Goal: Task Accomplishment & Management: Use online tool/utility

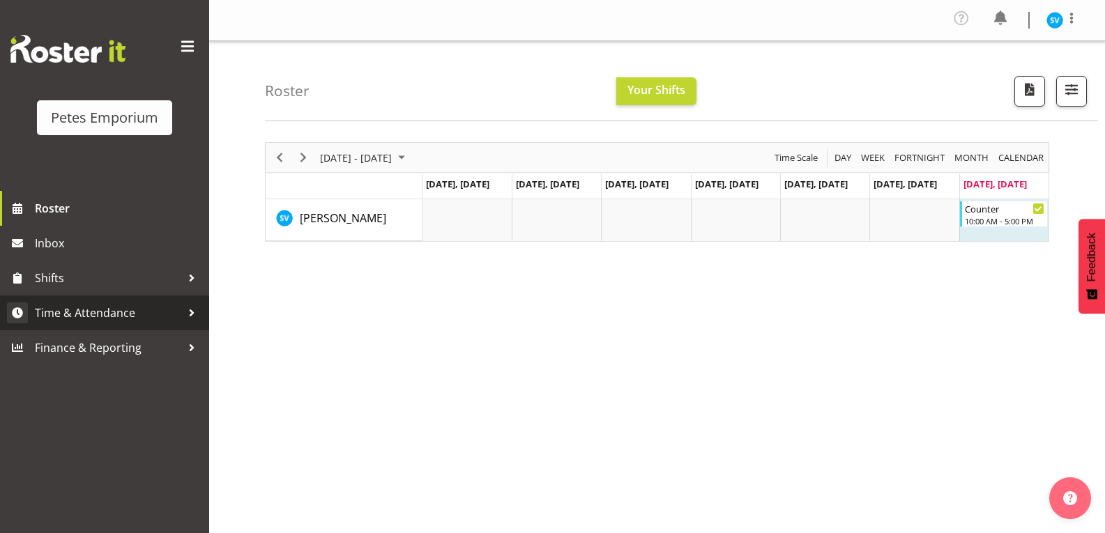
click at [137, 313] on span "Time & Attendance" at bounding box center [108, 313] width 146 height 21
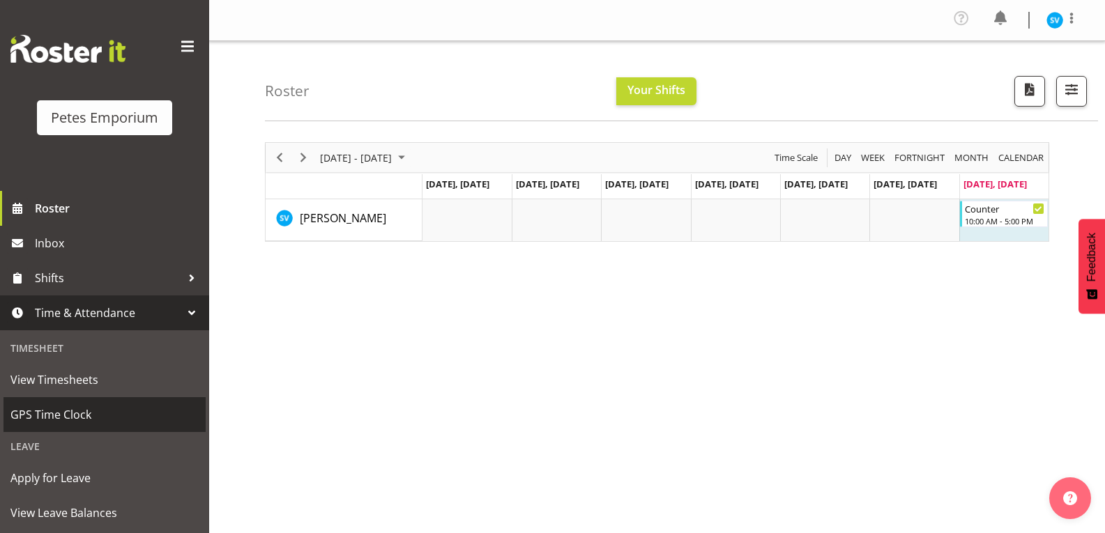
click at [102, 419] on span "GPS Time Clock" at bounding box center [104, 414] width 188 height 21
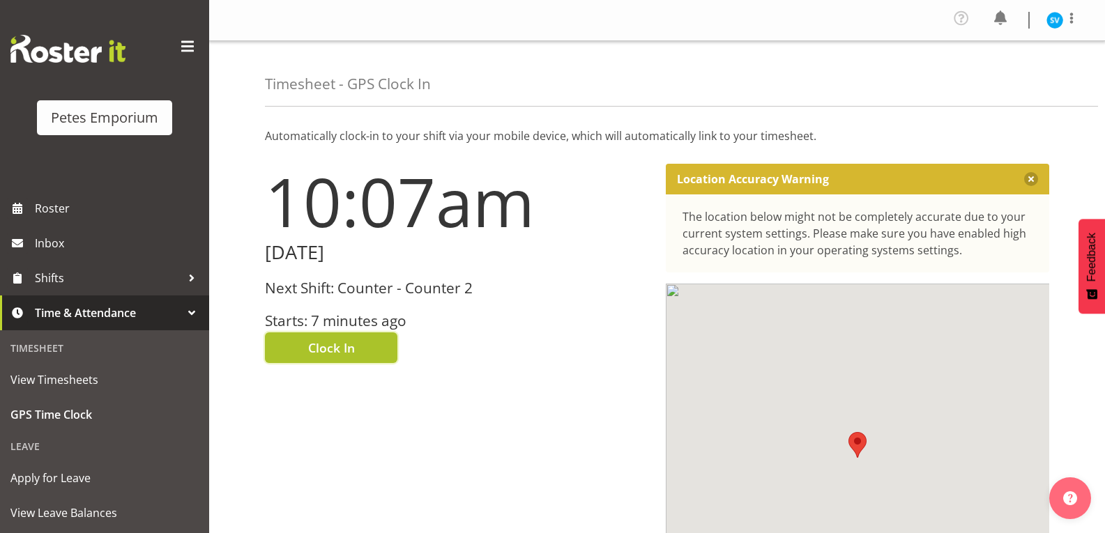
click at [361, 349] on button "Clock In" at bounding box center [331, 348] width 132 height 31
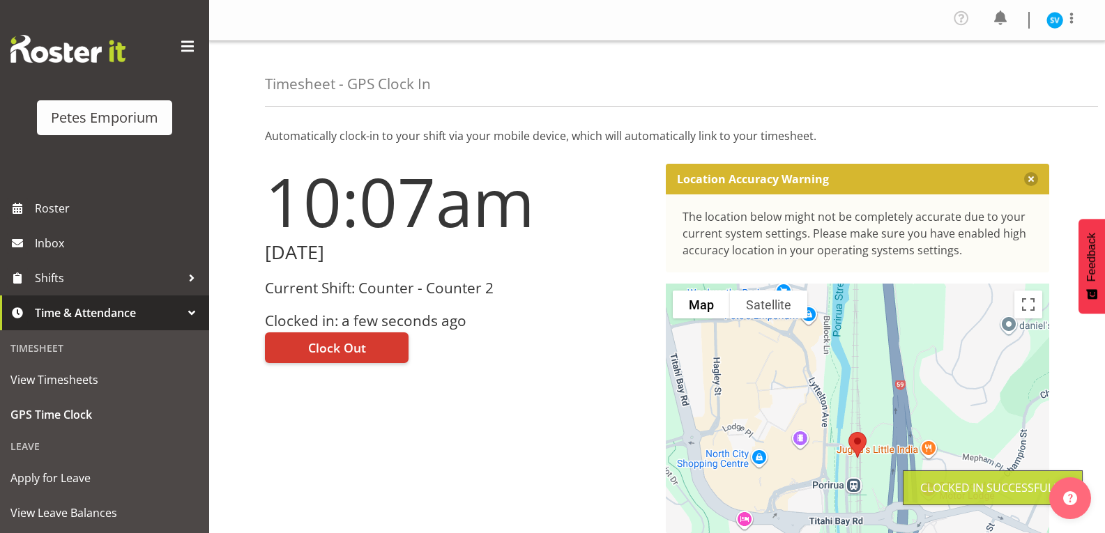
click at [1052, 22] on img at bounding box center [1055, 20] width 17 height 17
click at [1005, 84] on link "Log Out" at bounding box center [1013, 76] width 134 height 25
